Goal: Task Accomplishment & Management: Manage account settings

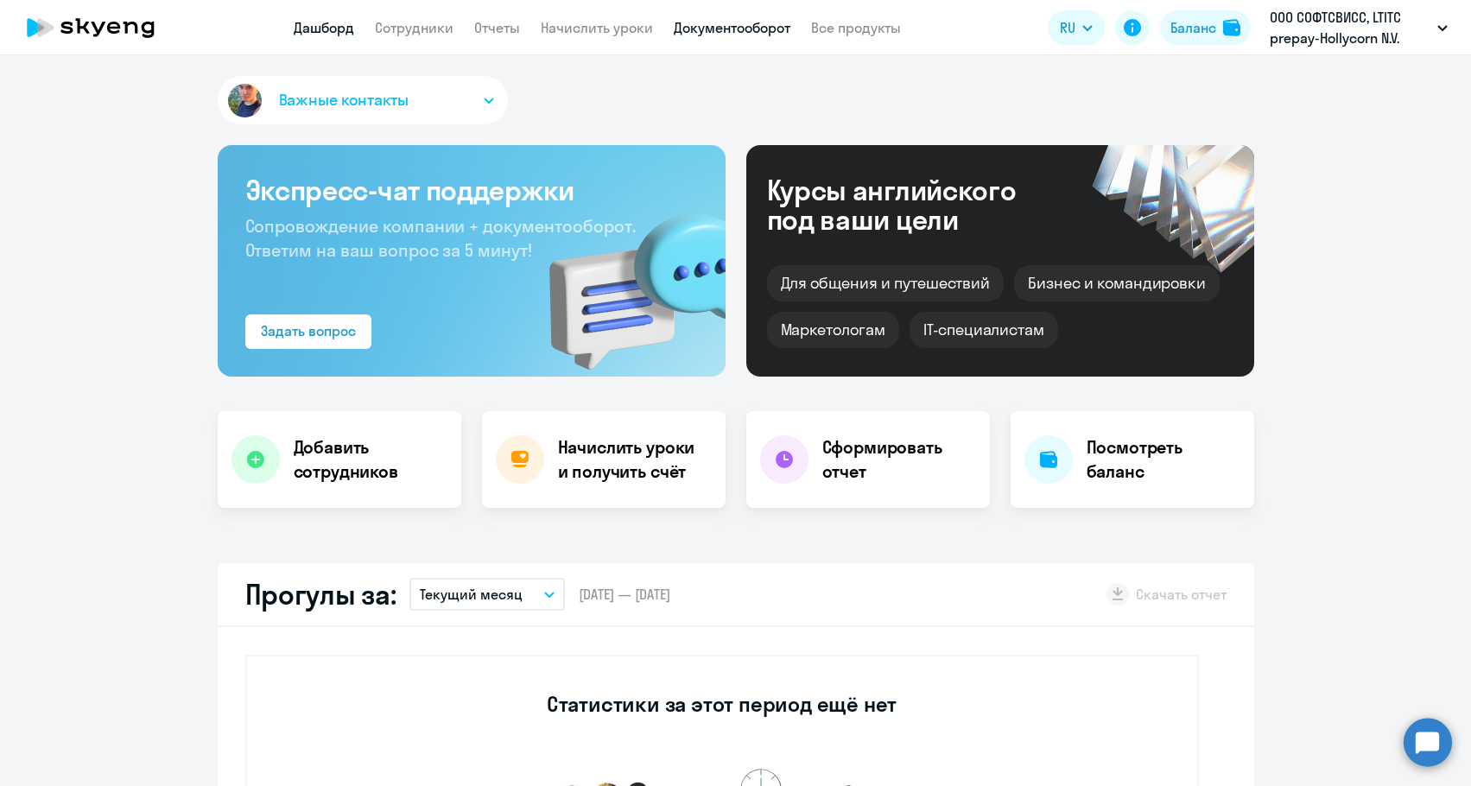
click at [705, 29] on link "Документооборот" at bounding box center [732, 27] width 117 height 17
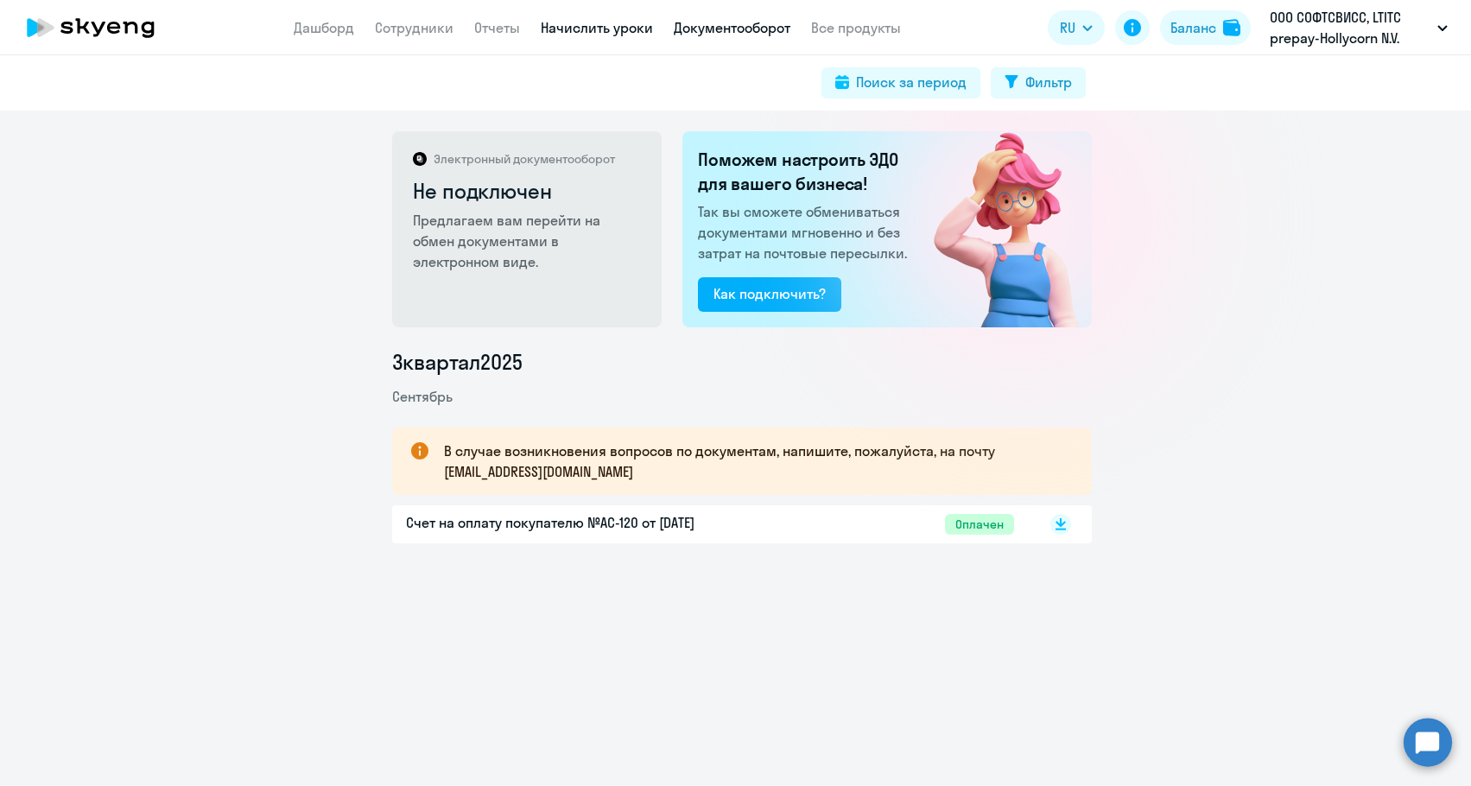
click at [633, 33] on link "Начислить уроки" at bounding box center [597, 27] width 112 height 17
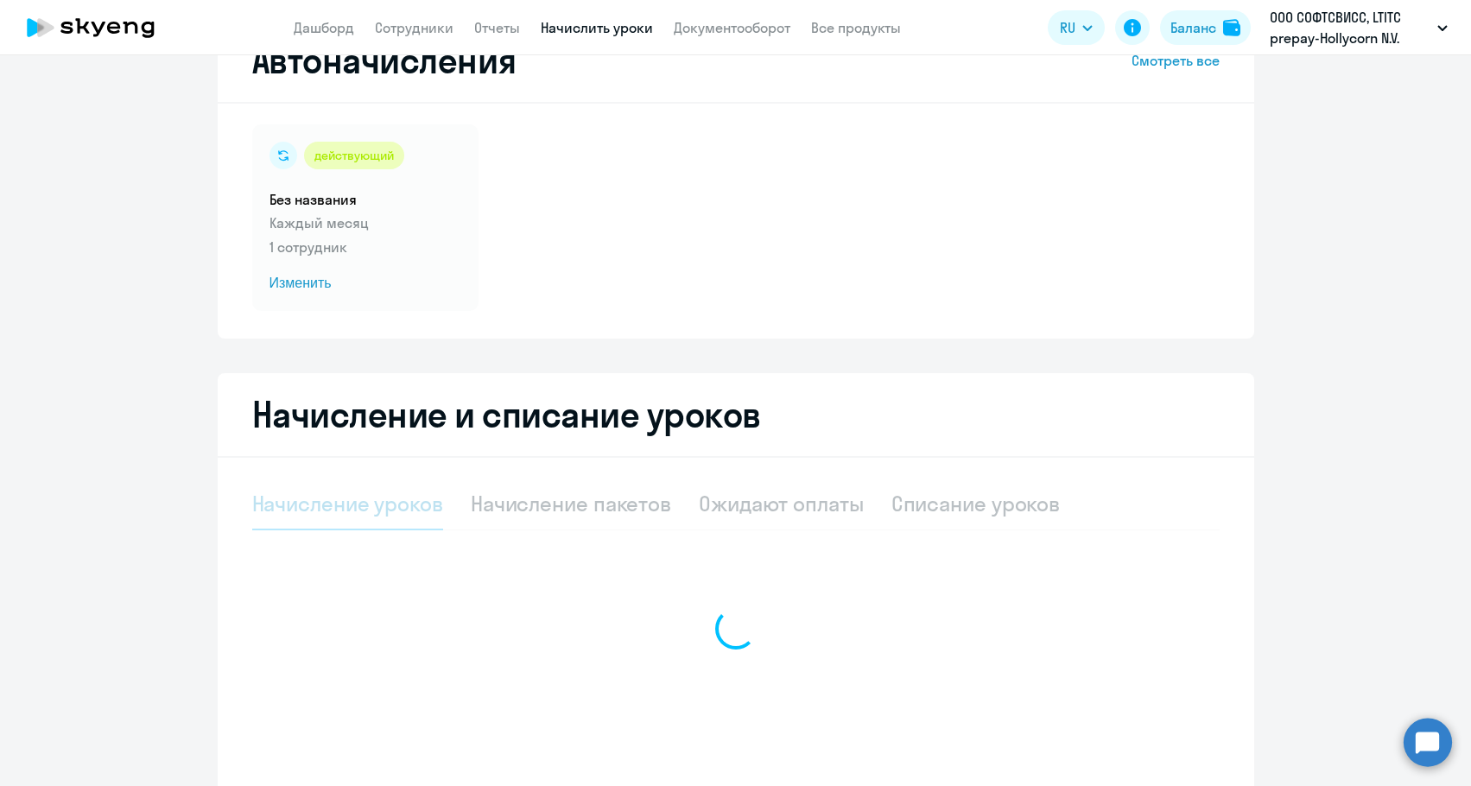
scroll to position [152, 0]
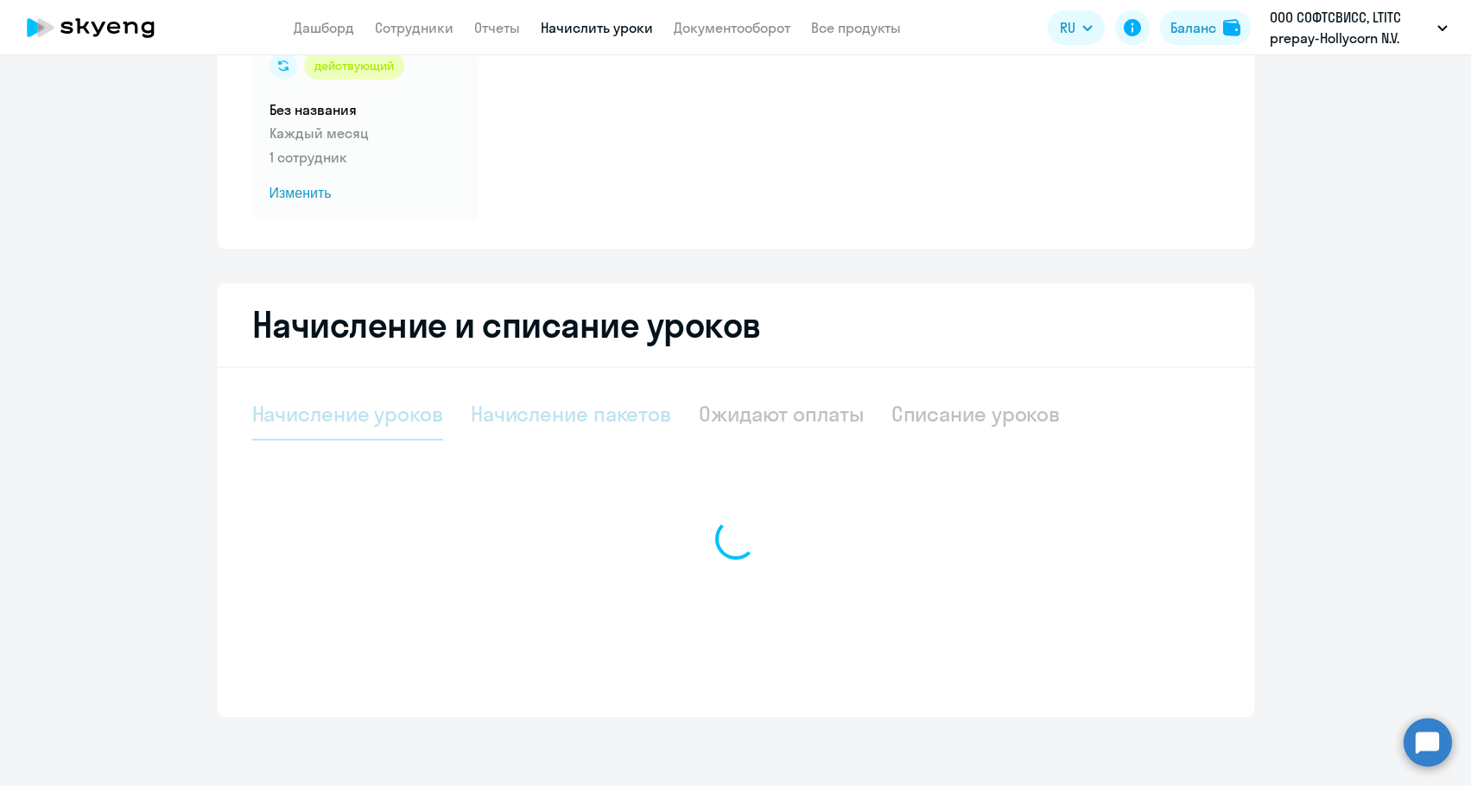
select select "10"
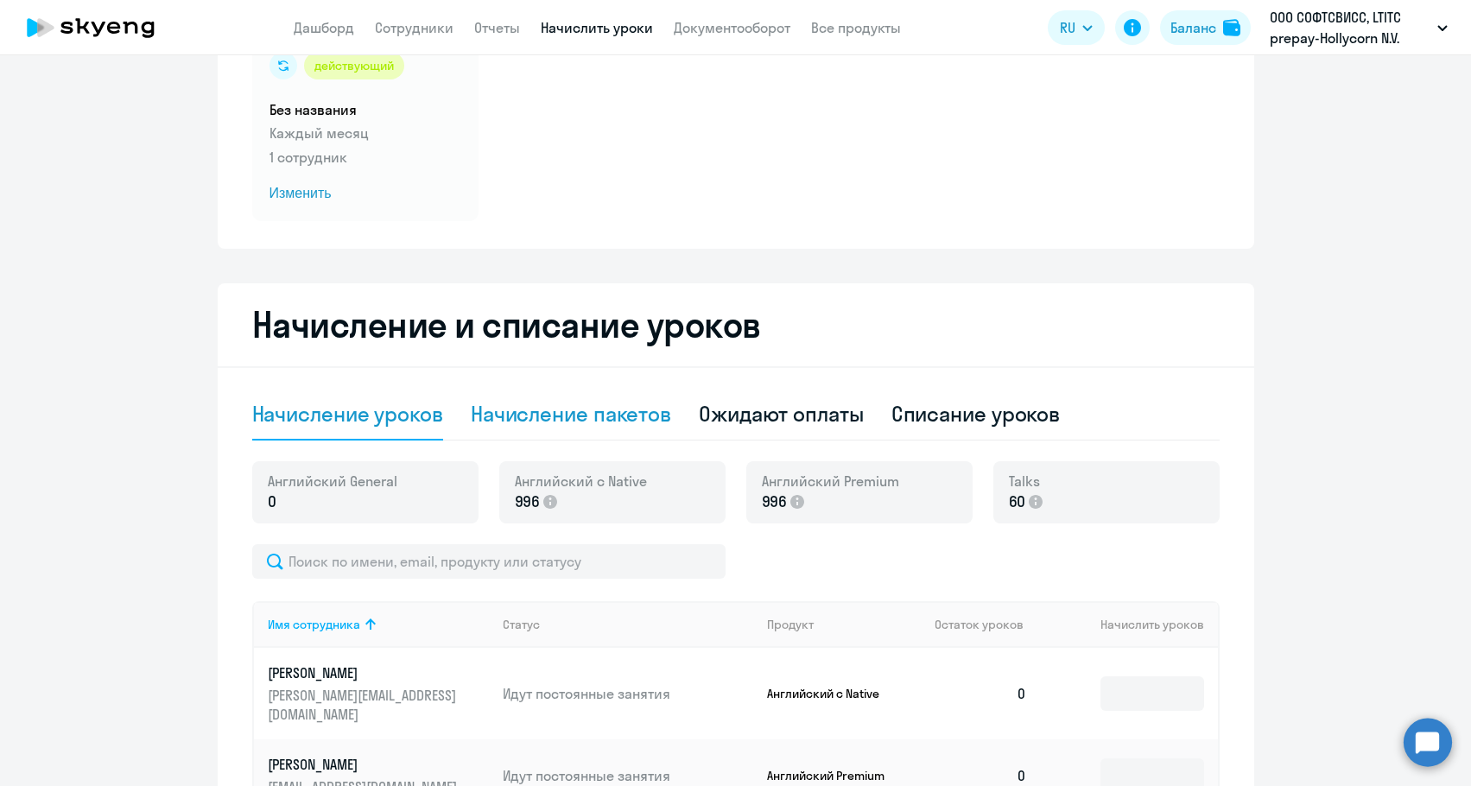
click at [629, 415] on div "Начисление пакетов" at bounding box center [571, 414] width 200 height 28
select select "10"
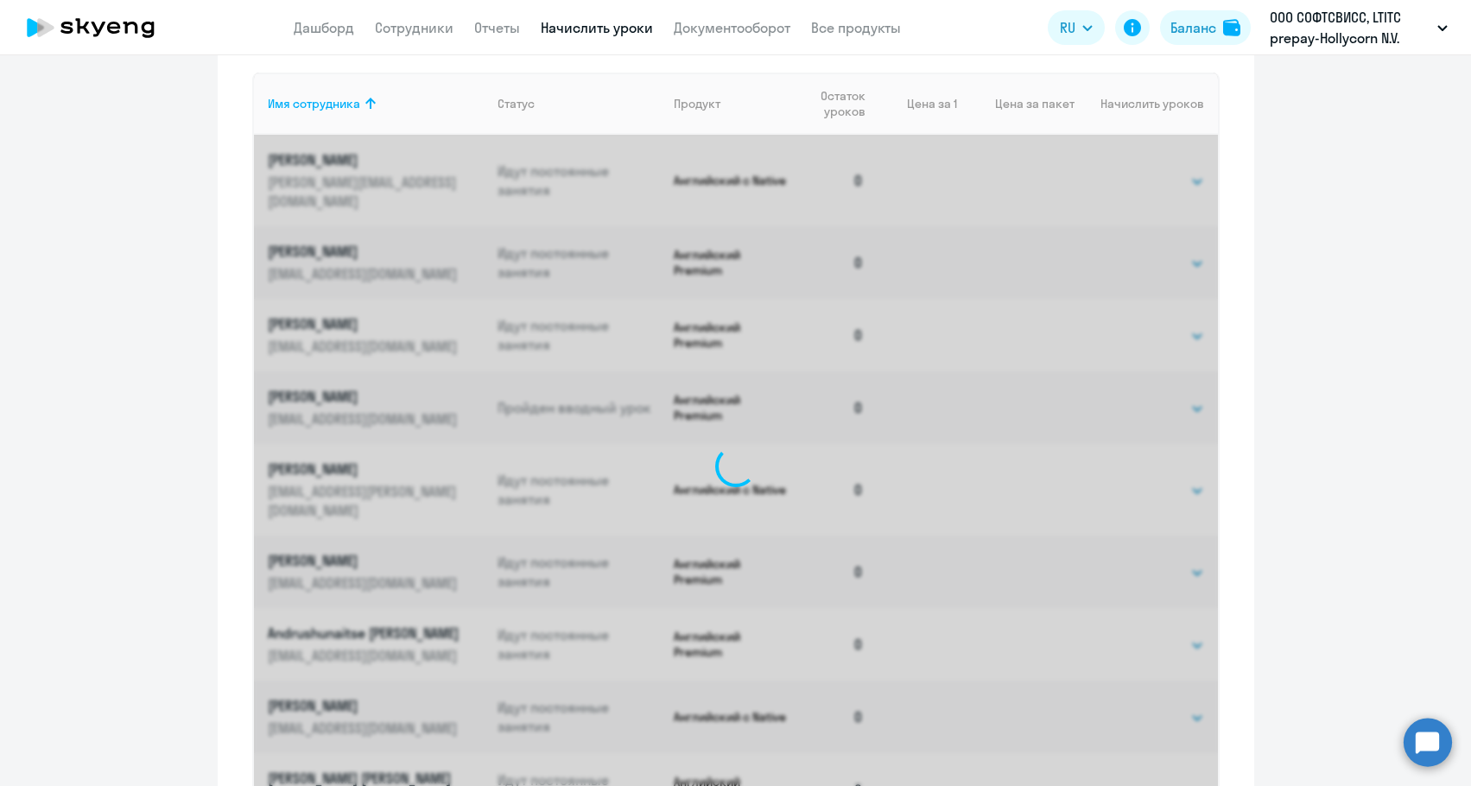
scroll to position [757, 0]
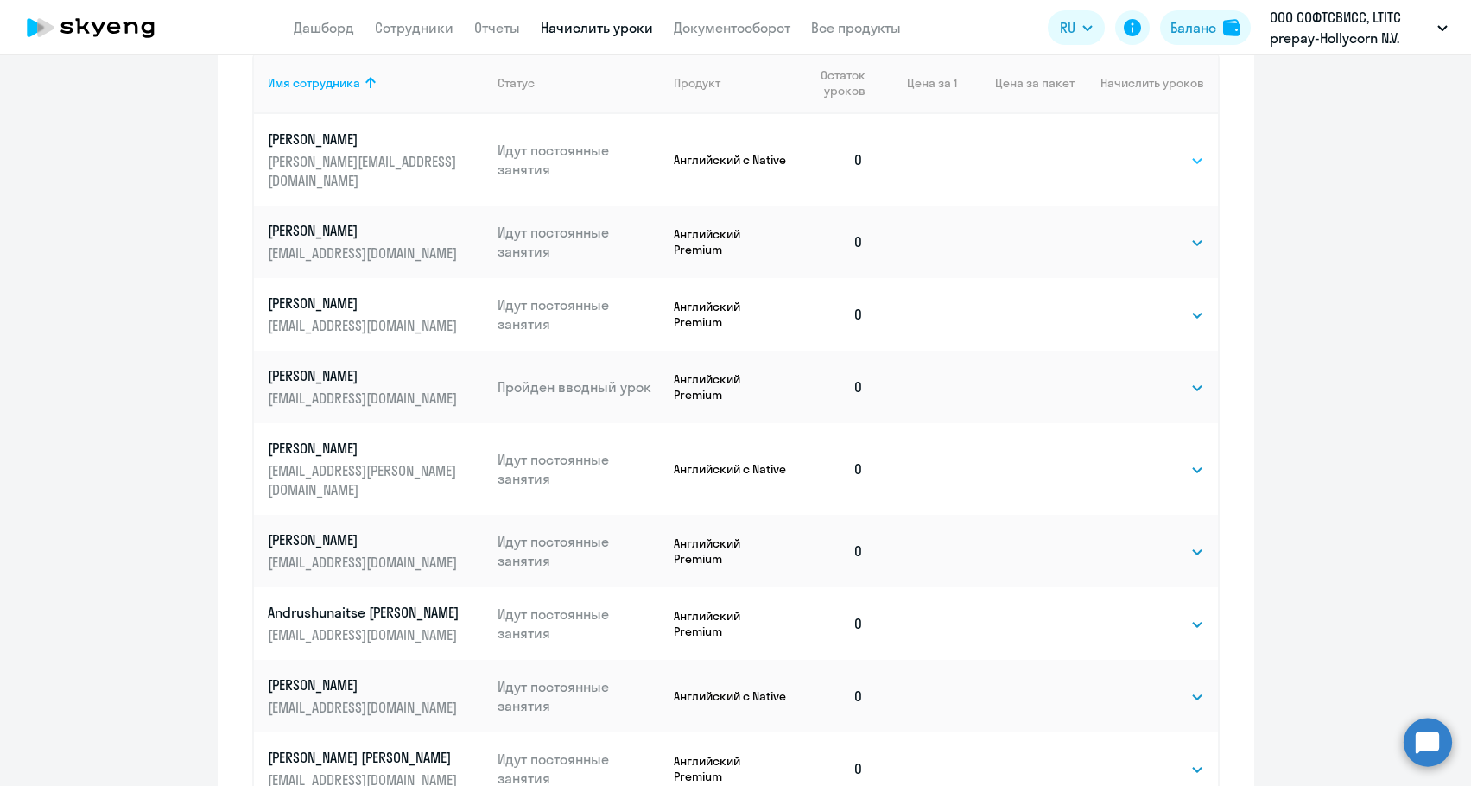
click at [1179, 160] on select "Выбрать 4 8 16 32 64 96 128" at bounding box center [1168, 160] width 71 height 21
select select "4"
click at [1133, 150] on select "Выбрать 4 8 16 32 64 96 128" at bounding box center [1168, 160] width 71 height 21
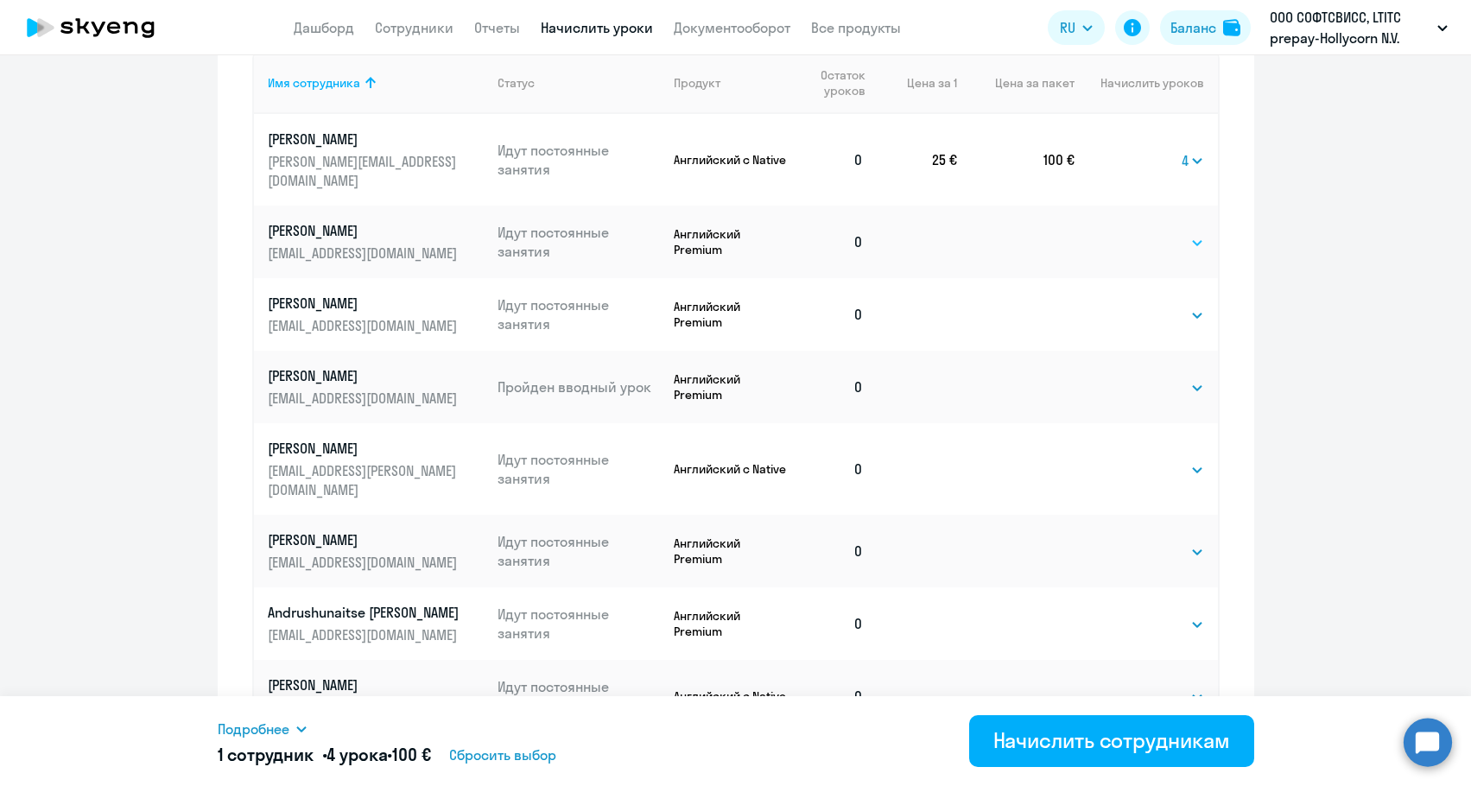
click at [1160, 232] on select "Выбрать 4 8 16 32 64 96 128" at bounding box center [1168, 242] width 71 height 21
select select "4"
click at [1133, 232] on select "Выбрать 4 8 16 32 64 96 128" at bounding box center [1168, 242] width 71 height 21
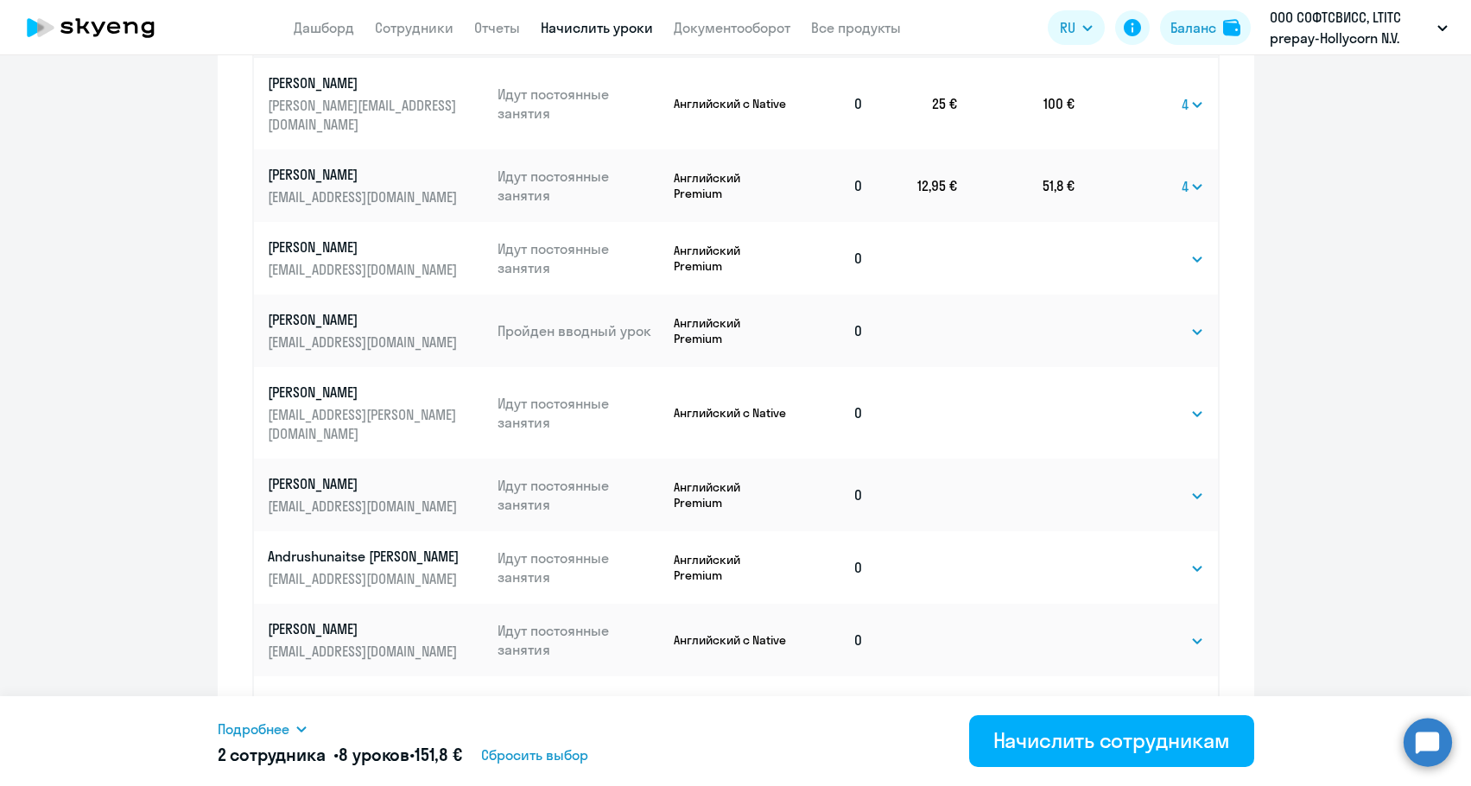
scroll to position [843, 0]
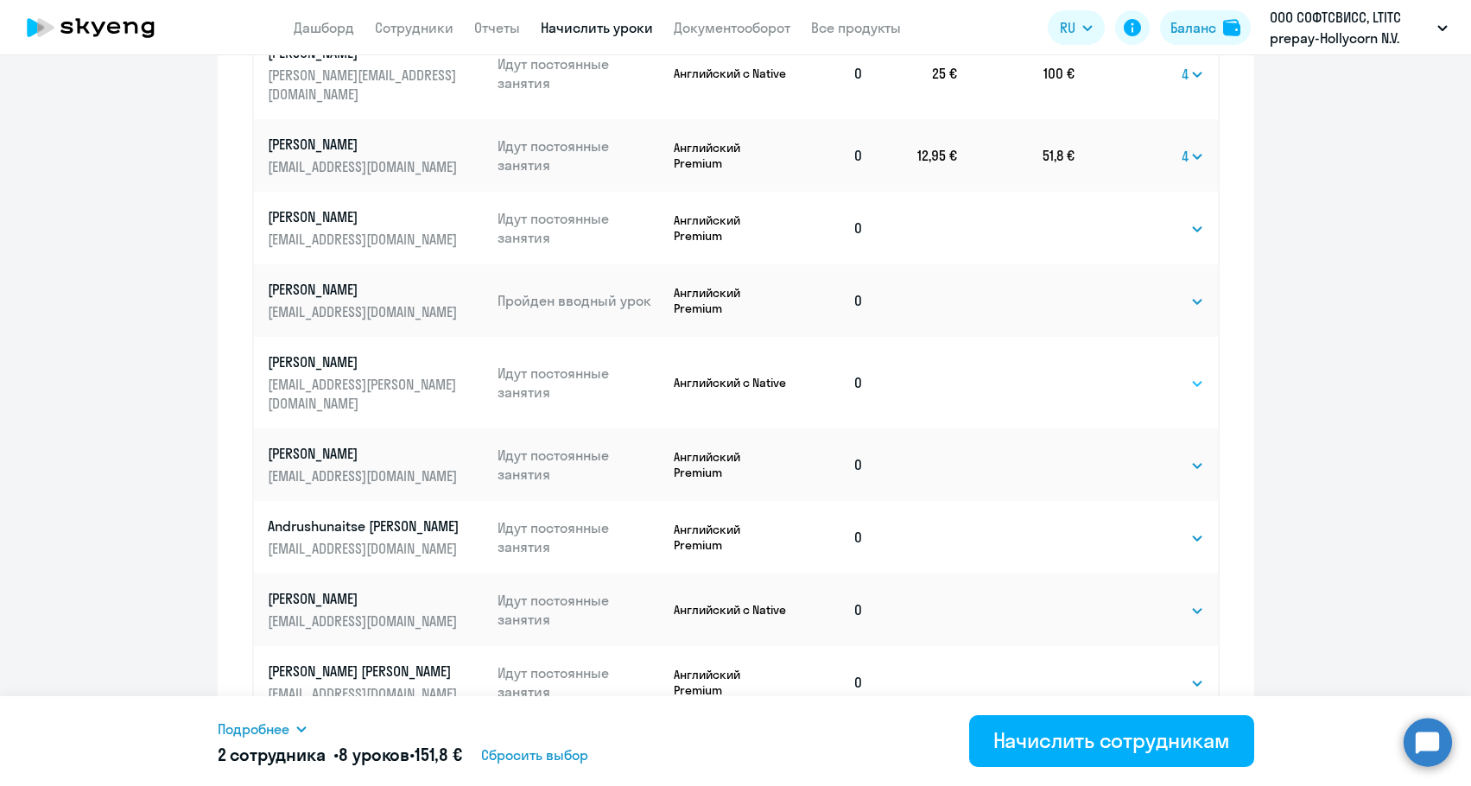
click at [1134, 373] on select "Выбрать 4 8 16 32 64 96 128" at bounding box center [1168, 383] width 71 height 21
select select "4"
click at [1133, 373] on select "Выбрать 4 8 16 32 64 96 128" at bounding box center [1168, 383] width 71 height 21
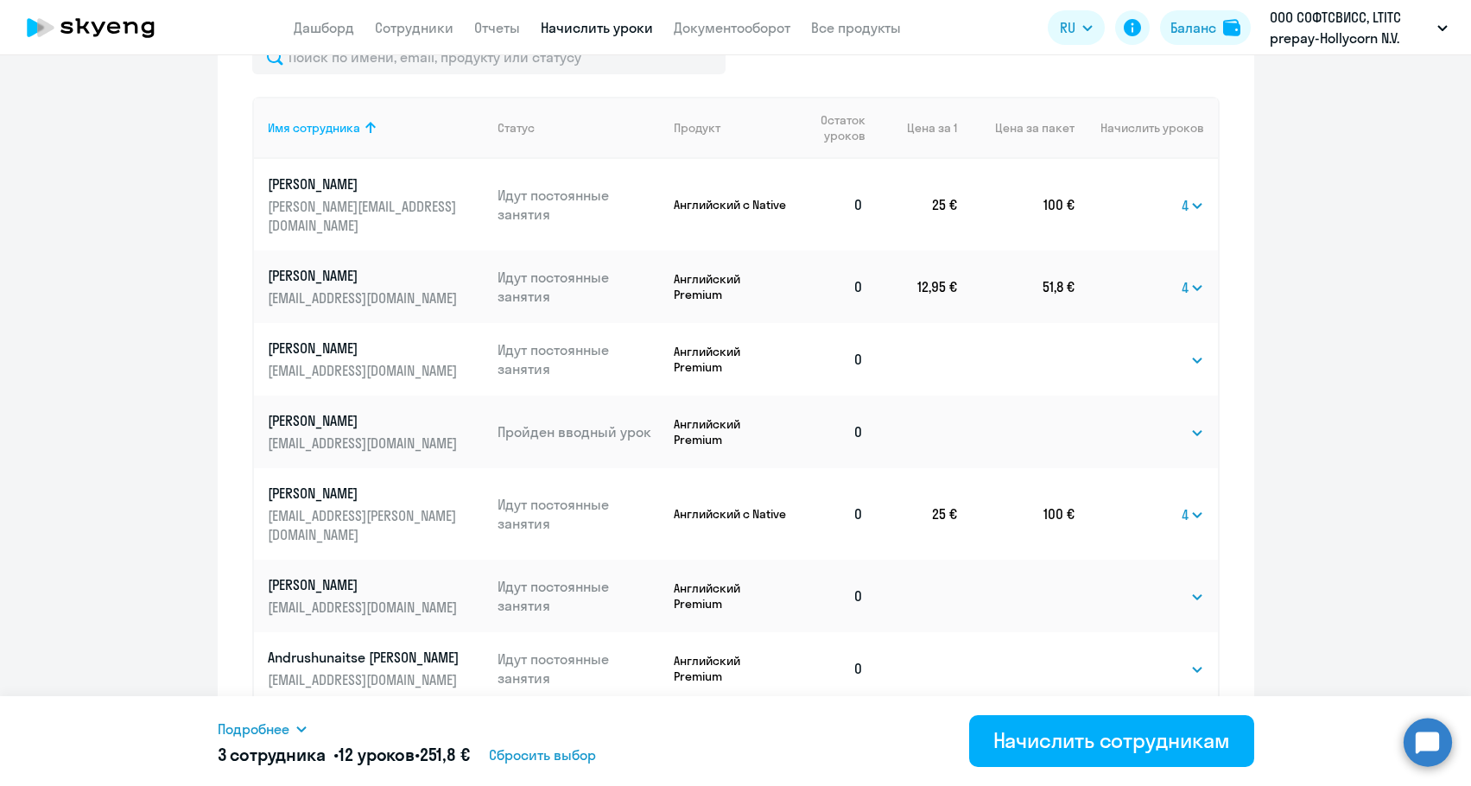
scroll to position [696, 0]
